Goal: Task Accomplishment & Management: Use online tool/utility

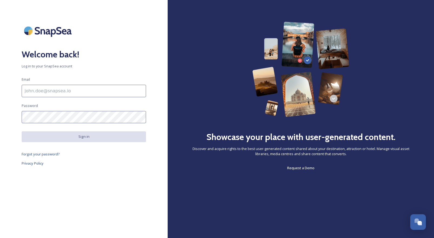
type input "blog@gogreat.com"
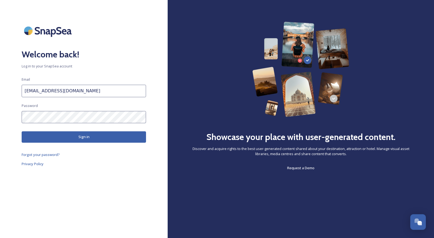
click at [76, 138] on button "Sign in" at bounding box center [84, 136] width 124 height 11
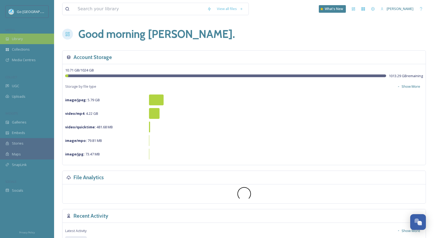
click at [22, 38] on span "Library" at bounding box center [17, 38] width 11 height 5
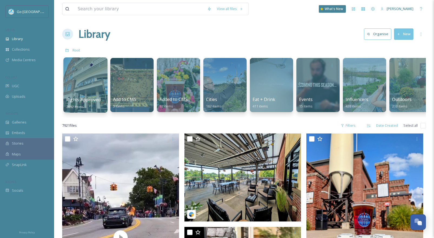
click at [87, 89] on div at bounding box center [85, 84] width 44 height 55
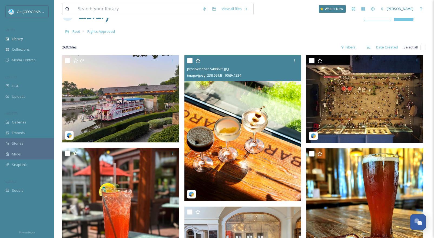
scroll to position [18, 0]
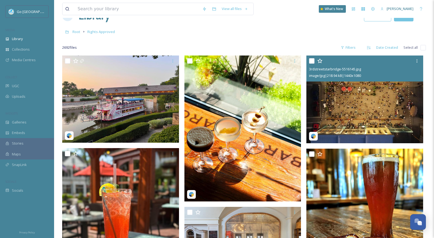
click at [314, 60] on input "checkbox" at bounding box center [311, 60] width 5 height 5
checkbox input "true"
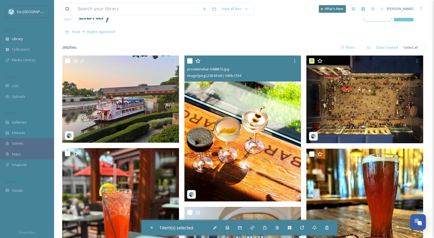
click at [189, 59] on input "checkbox" at bounding box center [189, 60] width 5 height 5
checkbox input "true"
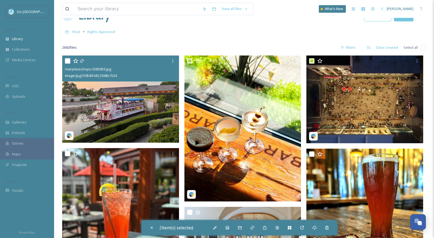
click at [67, 61] on input "checkbox" at bounding box center [67, 60] width 5 height 5
checkbox input "true"
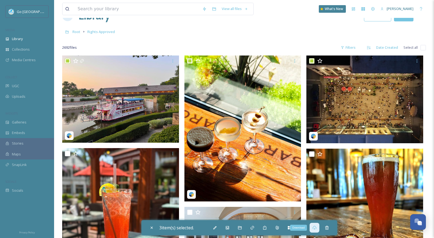
click at [317, 228] on icon at bounding box center [315, 227] width 4 height 4
click at [242, 227] on icon at bounding box center [240, 227] width 4 height 3
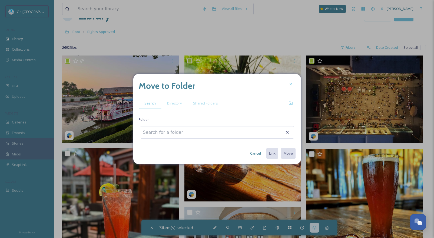
click at [173, 131] on input at bounding box center [170, 132] width 60 height 12
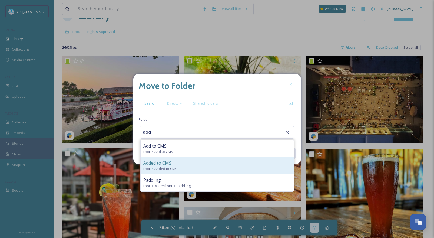
click at [166, 170] on span "Added to CMS" at bounding box center [166, 168] width 23 height 5
type input "Added to CMS"
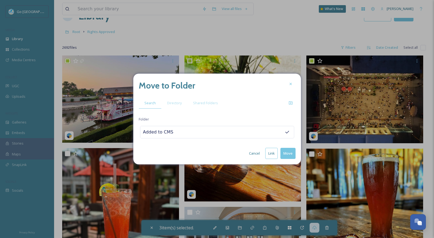
click at [270, 152] on button "Link" at bounding box center [271, 153] width 12 height 11
click at [292, 83] on icon at bounding box center [291, 84] width 4 height 4
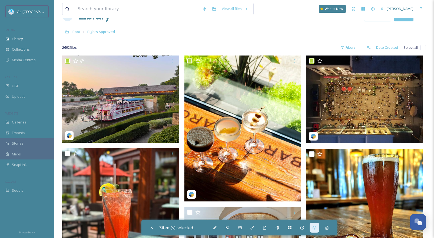
click at [256, 36] on div "Root Rights Approved" at bounding box center [244, 32] width 364 height 10
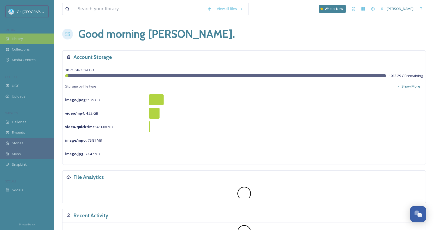
click at [15, 41] on div "Library" at bounding box center [27, 39] width 54 height 11
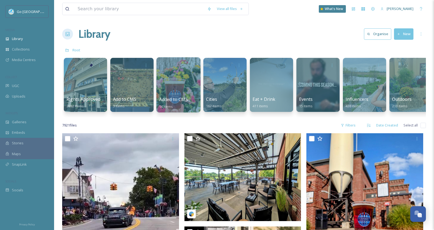
click at [170, 84] on div at bounding box center [178, 84] width 44 height 55
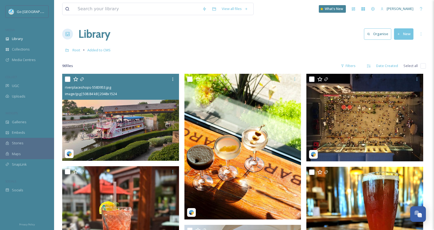
click at [149, 124] on img at bounding box center [120, 117] width 117 height 87
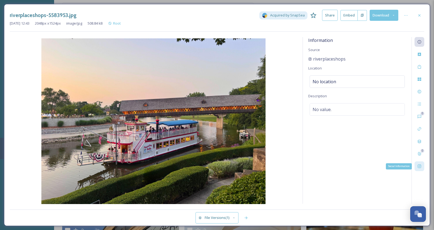
click at [418, 167] on icon at bounding box center [420, 166] width 4 height 4
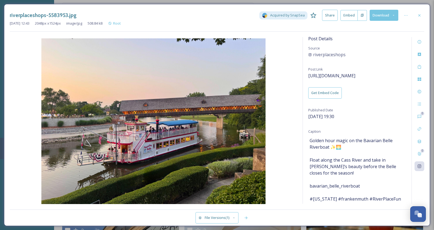
scroll to position [1, 0]
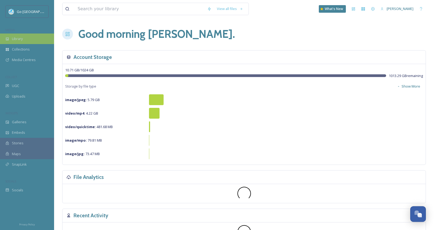
click at [19, 41] on span "Library" at bounding box center [17, 38] width 11 height 5
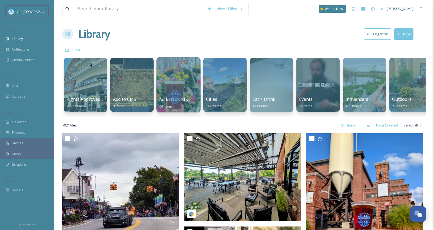
click at [167, 82] on div at bounding box center [178, 84] width 44 height 55
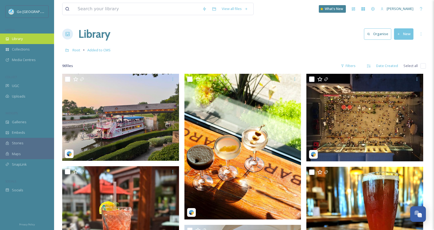
click at [25, 38] on div "Library" at bounding box center [27, 39] width 54 height 11
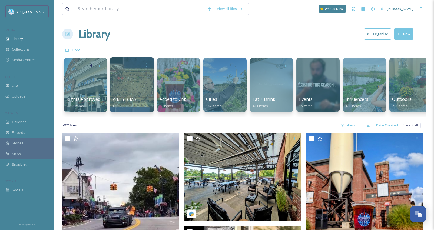
click at [132, 88] on div at bounding box center [132, 84] width 44 height 55
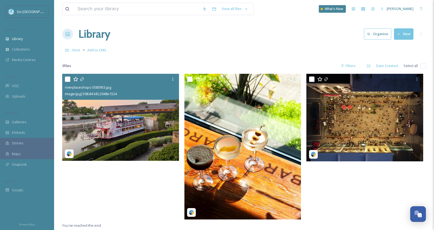
click at [66, 80] on input "checkbox" at bounding box center [67, 79] width 5 height 5
checkbox input "true"
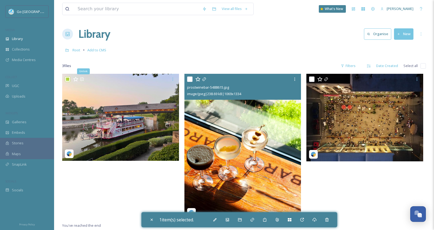
click at [192, 79] on input "checkbox" at bounding box center [189, 79] width 5 height 5
checkbox input "true"
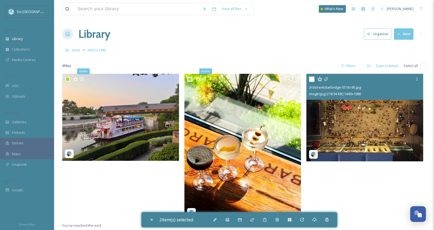
click at [310, 80] on input "checkbox" at bounding box center [311, 79] width 5 height 5
checkbox input "true"
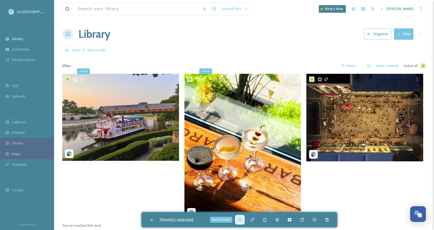
click at [242, 221] on icon at bounding box center [240, 219] width 4 height 3
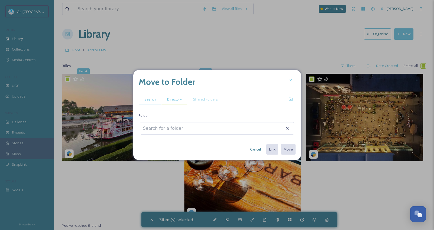
click at [175, 101] on span "Directory" at bounding box center [174, 99] width 15 height 5
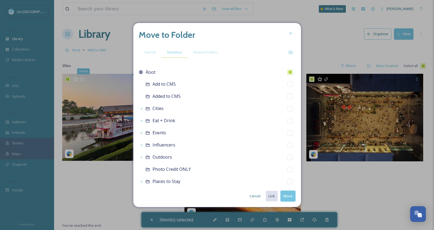
click at [175, 101] on div "Added to CMS" at bounding box center [217, 96] width 157 height 12
checkbox input "false"
checkbox input "true"
click at [291, 197] on button "Move" at bounding box center [288, 196] width 15 height 11
checkbox input "false"
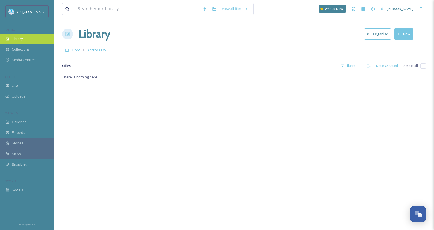
click at [16, 41] on div "Library" at bounding box center [27, 39] width 54 height 11
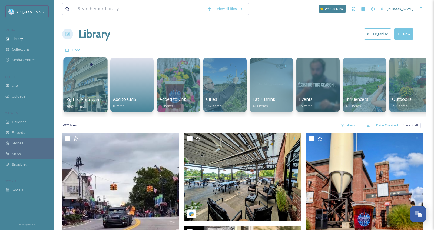
click at [95, 93] on div at bounding box center [85, 84] width 44 height 55
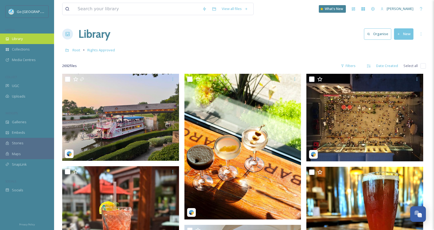
click at [20, 40] on span "Library" at bounding box center [17, 38] width 11 height 5
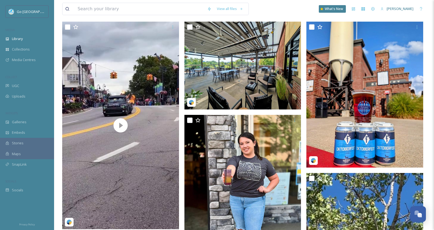
scroll to position [123, 0]
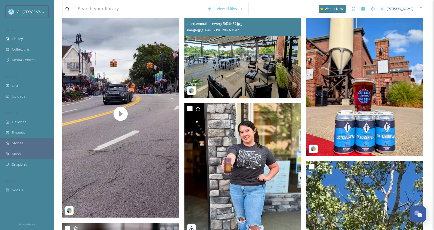
click at [236, 64] on img at bounding box center [243, 54] width 117 height 88
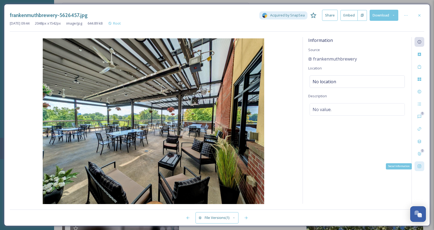
click at [419, 167] on icon at bounding box center [420, 166] width 4 height 4
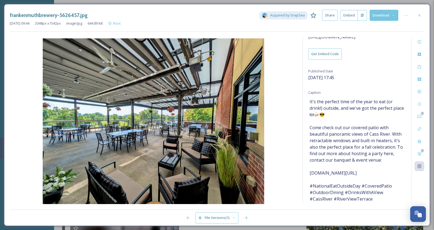
scroll to position [40, 0]
click at [421, 15] on icon at bounding box center [420, 15] width 4 height 4
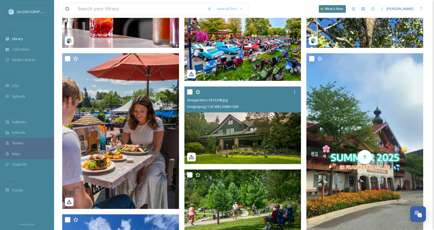
scroll to position [445, 0]
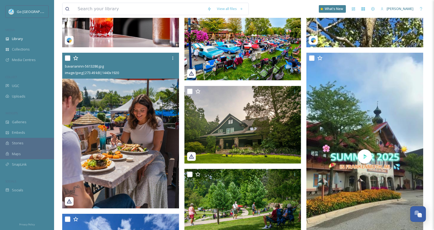
click at [130, 147] on img at bounding box center [120, 131] width 117 height 156
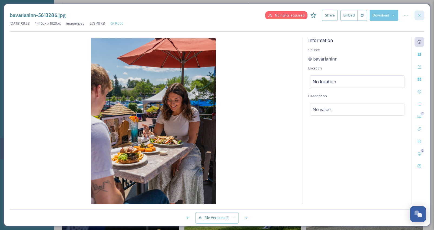
click at [421, 15] on icon at bounding box center [420, 15] width 4 height 4
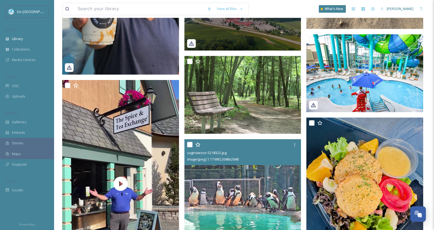
scroll to position [5172, 0]
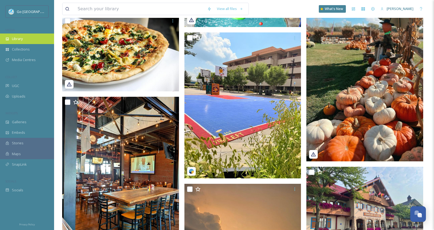
click at [19, 37] on span "Library" at bounding box center [17, 38] width 11 height 5
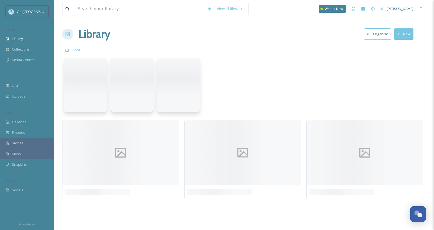
scroll to position [0, 0]
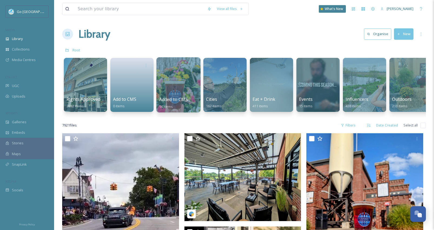
click at [176, 80] on div at bounding box center [178, 84] width 44 height 55
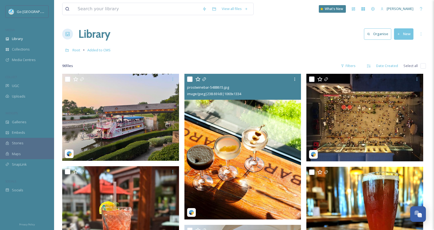
click at [216, 135] on img at bounding box center [243, 147] width 117 height 146
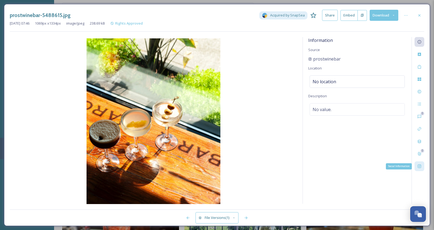
click at [419, 166] on icon at bounding box center [420, 167] width 4 height 4
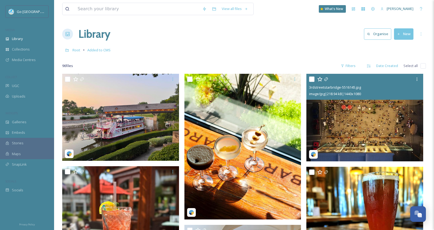
click at [352, 123] on img at bounding box center [365, 118] width 117 height 88
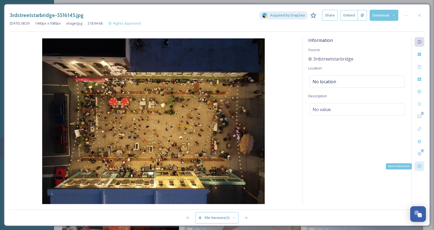
click at [421, 166] on icon at bounding box center [420, 166] width 4 height 4
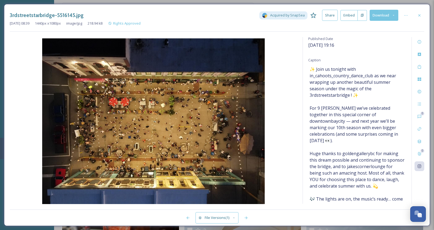
scroll to position [73, 0]
click at [419, 13] on icon at bounding box center [420, 15] width 4 height 4
